Goal: Task Accomplishment & Management: Complete application form

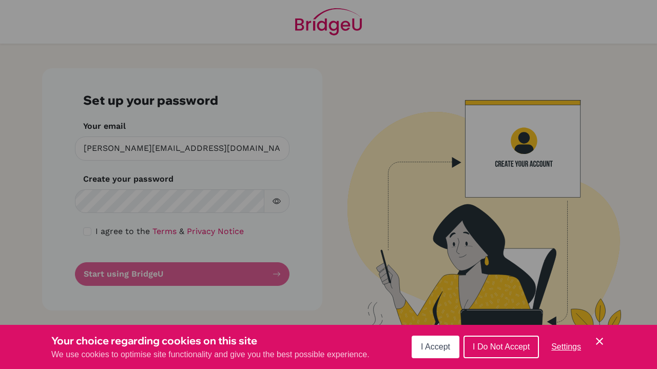
click at [107, 201] on div "Cookie Preferences" at bounding box center [328, 184] width 657 height 369
click at [186, 195] on div "Cookie Preferences" at bounding box center [328, 184] width 657 height 369
click at [275, 200] on div "Cookie Preferences" at bounding box center [328, 184] width 657 height 369
click at [127, 194] on div "Cookie Preferences" at bounding box center [328, 184] width 657 height 369
click at [123, 173] on div "Cookie Preferences" at bounding box center [328, 184] width 657 height 369
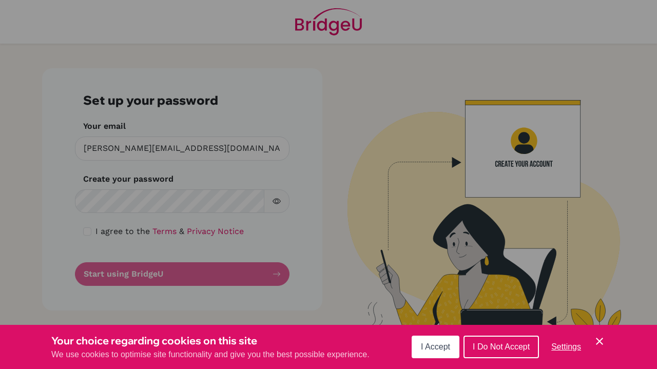
click at [88, 232] on div "Cookie Preferences" at bounding box center [328, 184] width 657 height 369
click at [94, 201] on div "Cookie Preferences" at bounding box center [328, 184] width 657 height 369
click at [434, 343] on span "I Accept" at bounding box center [435, 346] width 29 height 9
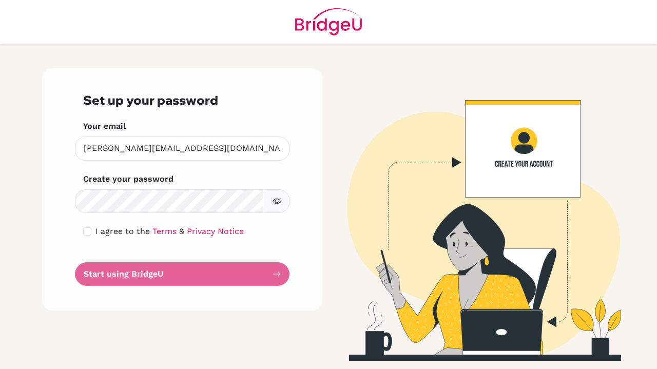
click at [84, 232] on input "checkbox" at bounding box center [87, 231] width 8 height 8
checkbox input "true"
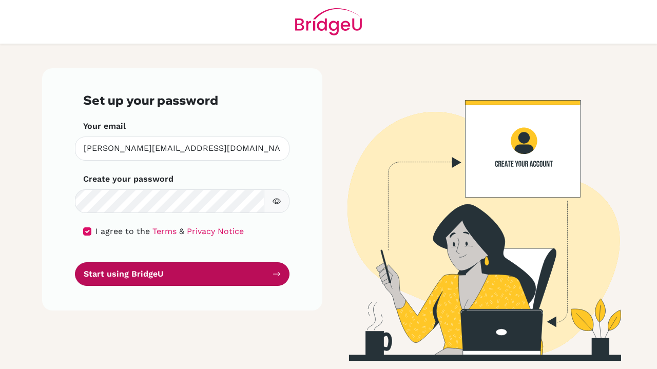
click at [110, 273] on button "Start using BridgeU" at bounding box center [182, 274] width 214 height 24
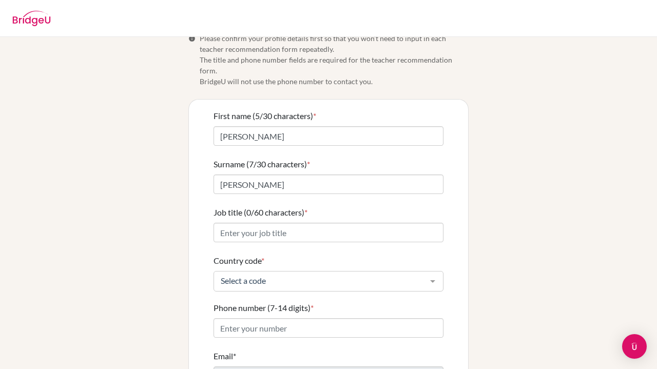
scroll to position [19, 0]
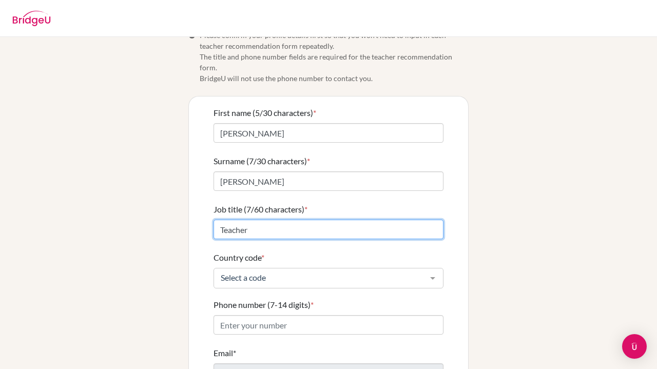
type input "Teacher"
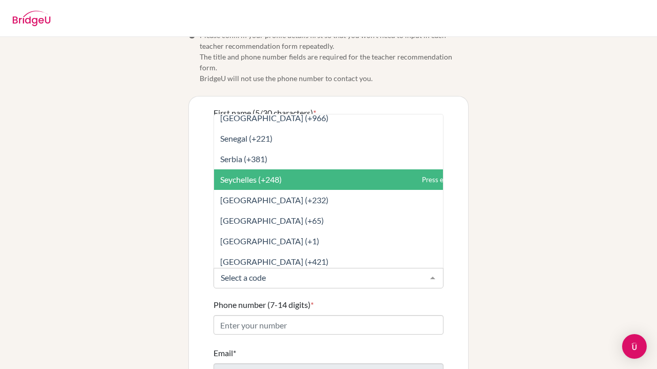
scroll to position [3927, 0]
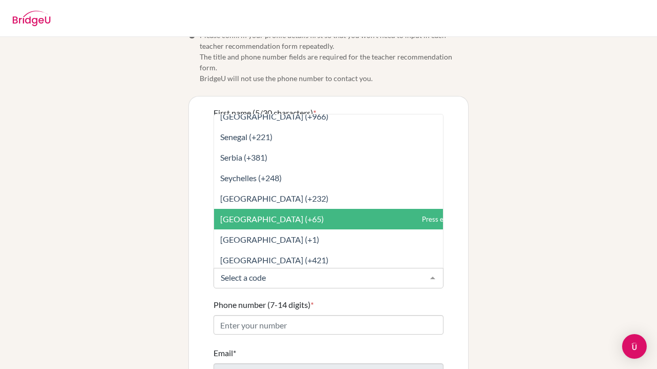
click at [239, 214] on span "[GEOGRAPHIC_DATA] (+65)" at bounding box center [272, 219] width 104 height 10
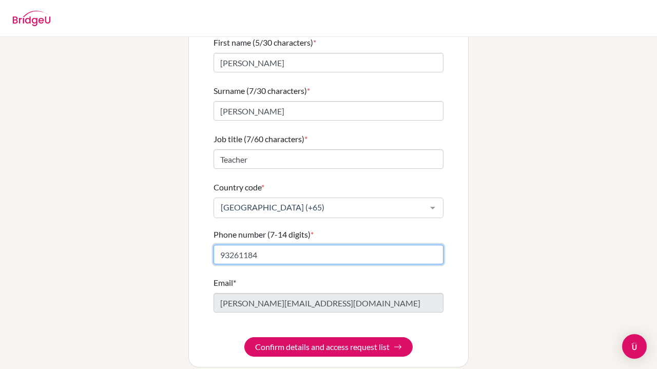
scroll to position [0, 0]
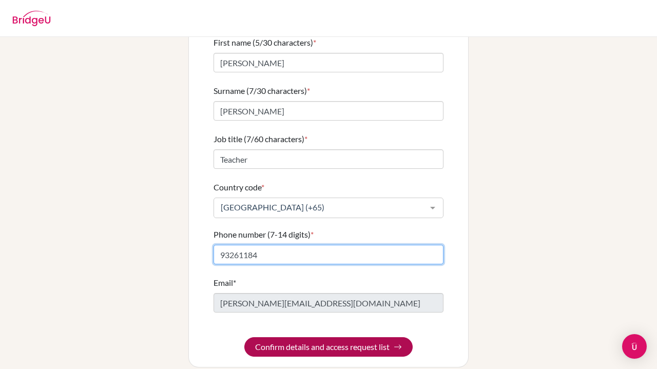
type input "93261184"
click at [294, 339] on button "Confirm details and access request list" at bounding box center [328, 346] width 168 height 19
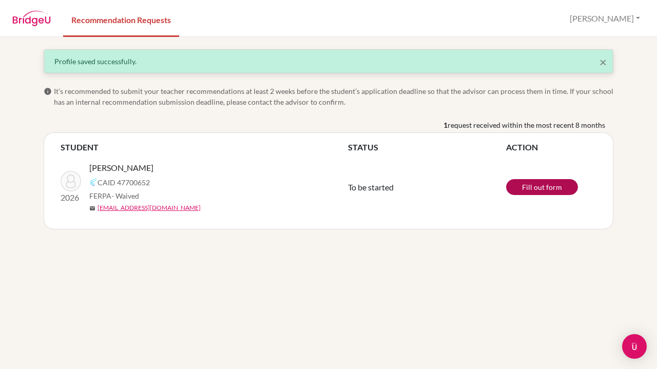
click at [532, 187] on link "Fill out form" at bounding box center [542, 187] width 72 height 16
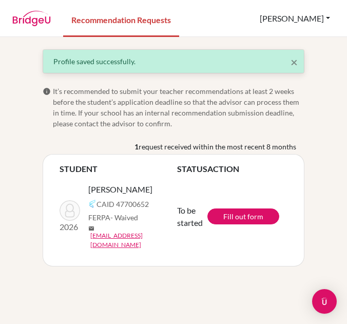
click at [325, 17] on button "[PERSON_NAME]" at bounding box center [295, 18] width 80 height 19
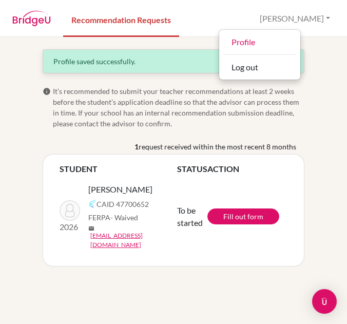
click at [232, 29] on nav "Recommendation Requests [PERSON_NAME] Profile Log out" at bounding box center [173, 18] width 347 height 35
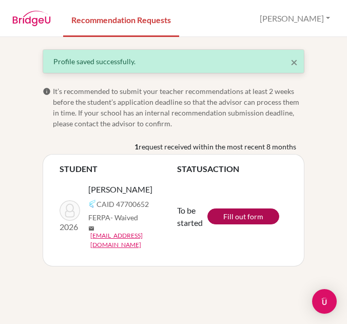
click at [228, 210] on link "Fill out form" at bounding box center [243, 216] width 72 height 16
